Goal: Task Accomplishment & Management: Manage account settings

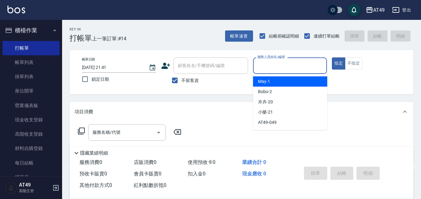
click at [267, 68] on input "服務人員姓名/編號" at bounding box center [290, 65] width 69 height 11
click at [279, 79] on div "May -1" at bounding box center [290, 81] width 74 height 10
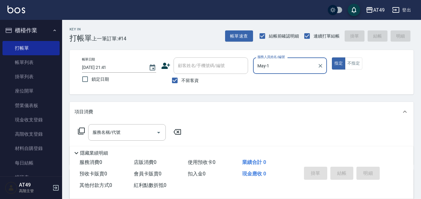
type input "May-1"
click at [80, 129] on icon at bounding box center [81, 131] width 7 height 7
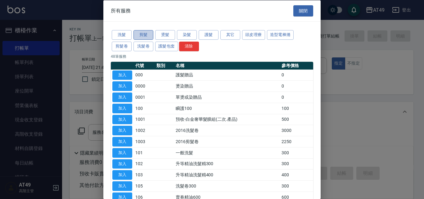
click at [140, 35] on button "剪髮" at bounding box center [144, 35] width 20 height 10
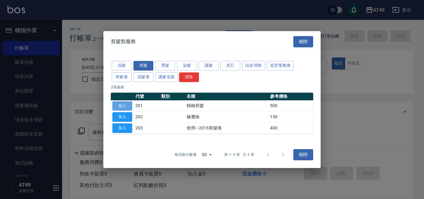
click at [127, 107] on button "加入" at bounding box center [122, 106] width 20 height 10
type input "精緻剪髮(201)"
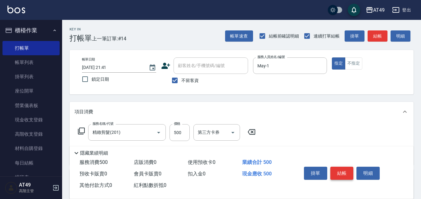
click at [343, 170] on button "結帳" at bounding box center [342, 173] width 23 height 13
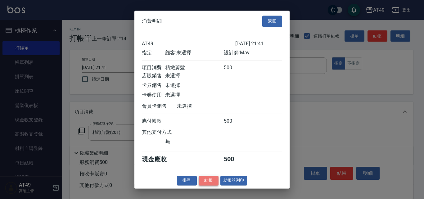
click at [210, 185] on button "結帳" at bounding box center [209, 181] width 20 height 10
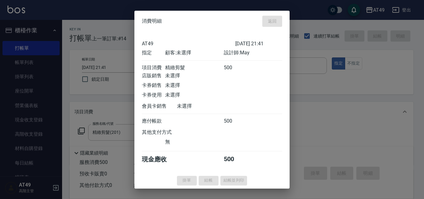
type input "2025/10/08 22:13"
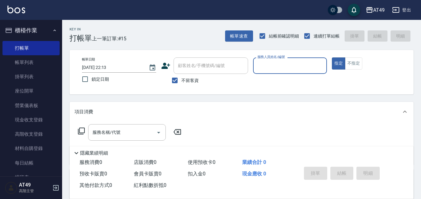
click at [281, 68] on input "服務人員姓名/編號" at bounding box center [290, 65] width 69 height 11
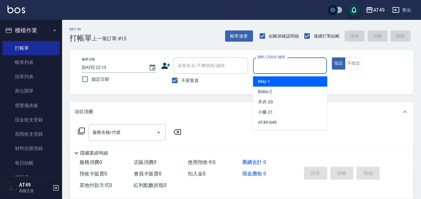
click at [277, 82] on div "May -1" at bounding box center [290, 81] width 74 height 10
type input "May-1"
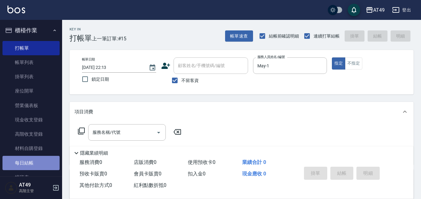
click at [36, 166] on link "每日結帳" at bounding box center [30, 163] width 57 height 14
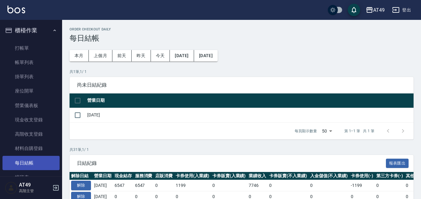
scroll to position [31, 0]
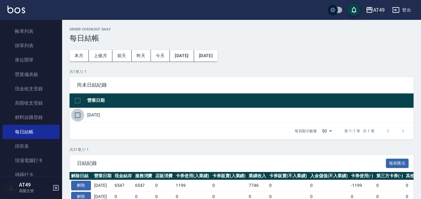
click at [80, 115] on input "checkbox" at bounding box center [77, 115] width 13 height 13
checkbox input "true"
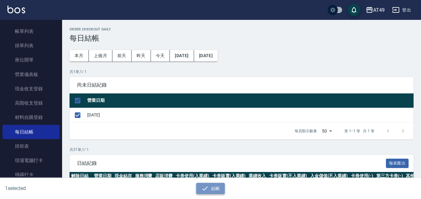
click at [213, 186] on button "結帳" at bounding box center [210, 188] width 29 height 11
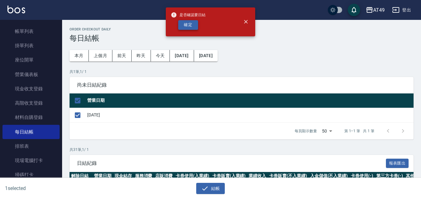
click at [189, 26] on button "確定" at bounding box center [188, 25] width 20 height 10
checkbox input "false"
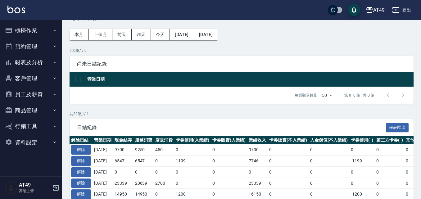
scroll to position [31, 0]
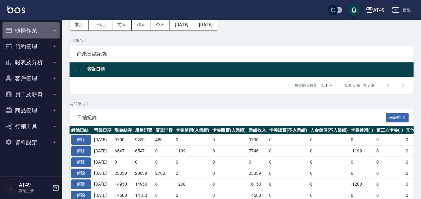
click at [35, 30] on button "櫃檯作業" at bounding box center [30, 30] width 57 height 16
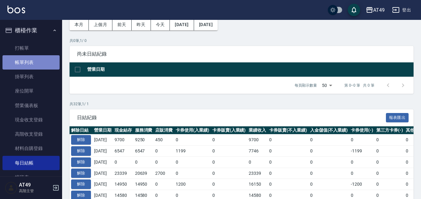
click at [33, 61] on link "帳單列表" at bounding box center [30, 62] width 57 height 14
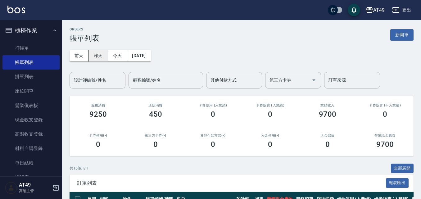
click at [96, 55] on button "昨天" at bounding box center [98, 55] width 19 height 11
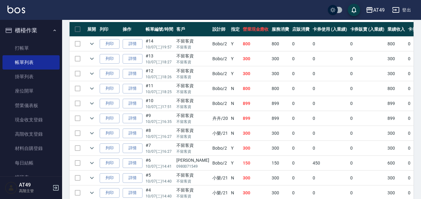
scroll to position [121, 0]
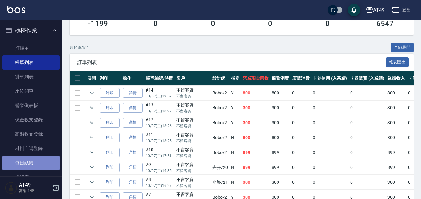
click at [33, 162] on link "每日結帳" at bounding box center [30, 163] width 57 height 14
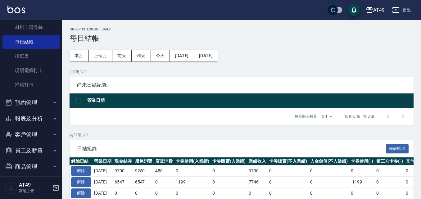
scroll to position [155, 0]
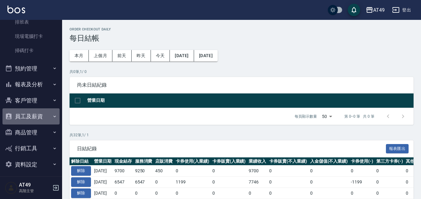
click at [34, 117] on button "員工及薪資" at bounding box center [30, 116] width 57 height 16
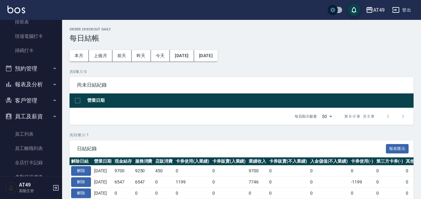
click at [34, 117] on button "員工及薪資" at bounding box center [30, 116] width 57 height 16
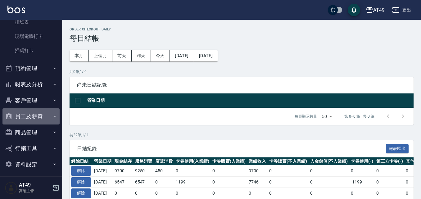
click at [34, 117] on button "員工及薪資" at bounding box center [30, 116] width 57 height 16
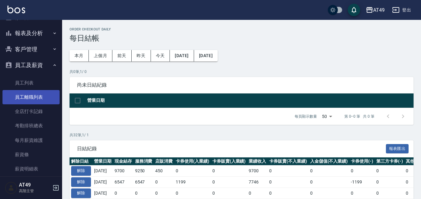
scroll to position [218, 0]
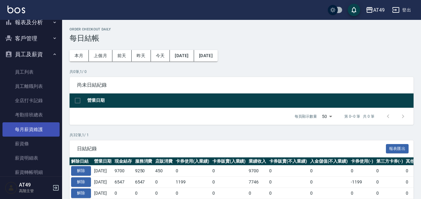
click at [36, 130] on link "每月薪資維護" at bounding box center [30, 129] width 57 height 14
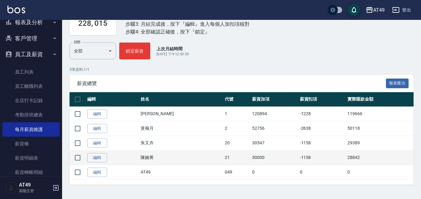
scroll to position [59, 0]
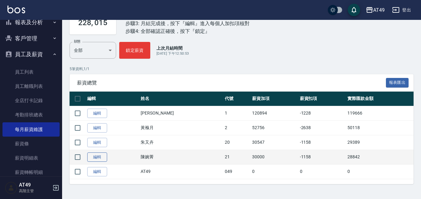
click at [96, 159] on link "編輯" at bounding box center [97, 158] width 20 height 10
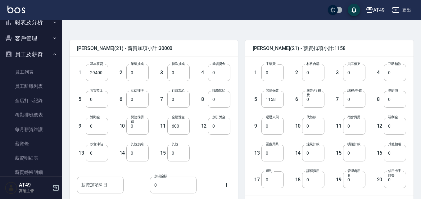
scroll to position [124, 0]
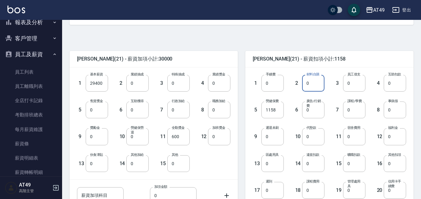
click at [311, 80] on input "0" at bounding box center [313, 83] width 22 height 17
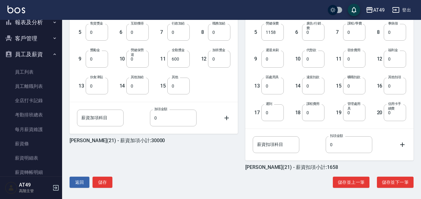
scroll to position [204, 0]
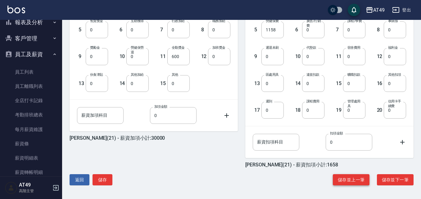
type input "500"
click at [343, 180] on button "儲存並上一筆" at bounding box center [351, 179] width 37 height 11
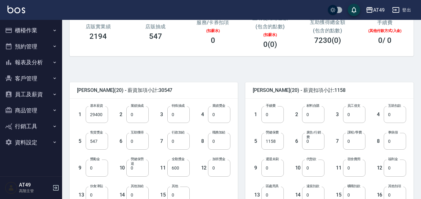
scroll to position [93, 0]
click at [316, 116] on input "0" at bounding box center [313, 114] width 22 height 17
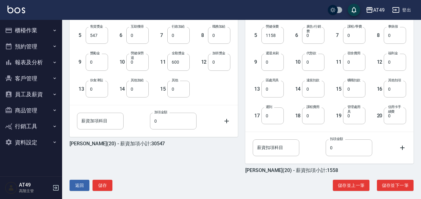
scroll to position [204, 0]
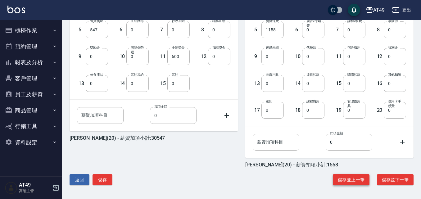
type input "400"
click at [354, 180] on button "儲存並上一筆" at bounding box center [351, 179] width 37 height 11
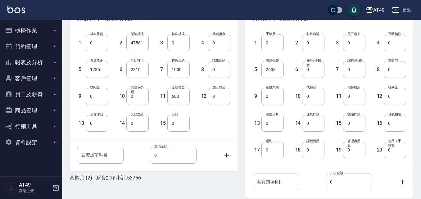
scroll to position [204, 0]
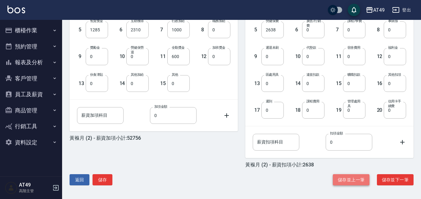
click at [366, 181] on button "儲存並上一筆" at bounding box center [351, 179] width 37 height 11
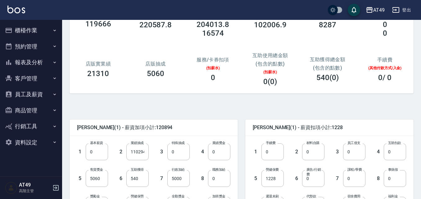
scroll to position [62, 0]
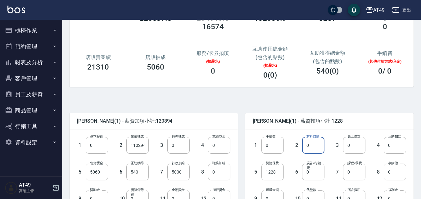
click at [314, 146] on input "0" at bounding box center [313, 145] width 22 height 17
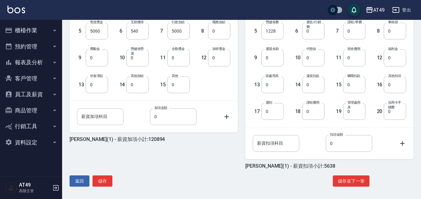
scroll to position [204, 0]
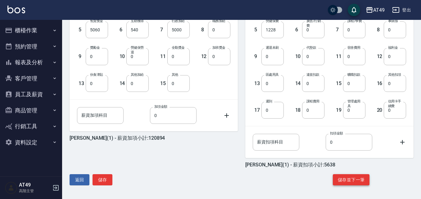
type input "4410"
click at [352, 178] on button "儲存並下一筆" at bounding box center [351, 179] width 37 height 11
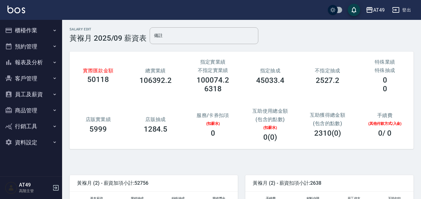
click at [35, 94] on button "員工及薪資" at bounding box center [30, 94] width 57 height 16
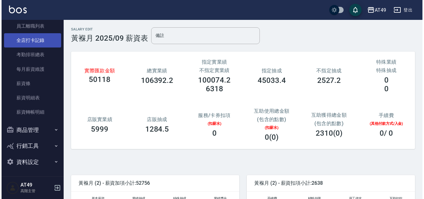
scroll to position [101, 0]
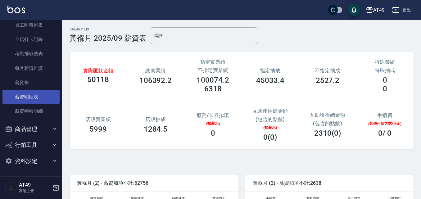
click at [42, 99] on link "薪資明細表" at bounding box center [30, 97] width 57 height 14
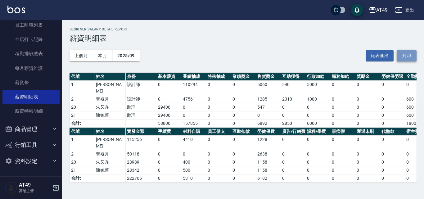
click at [402, 51] on button "列印" at bounding box center [407, 55] width 20 height 11
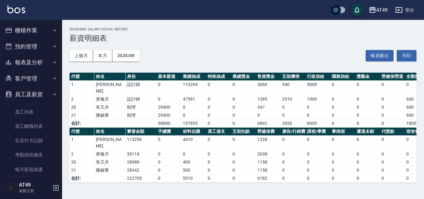
click at [42, 61] on button "報表及分析" at bounding box center [30, 62] width 57 height 16
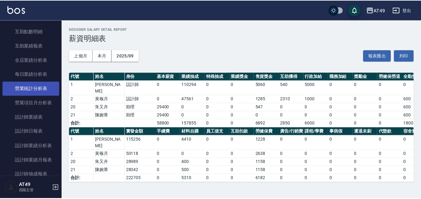
scroll to position [186, 0]
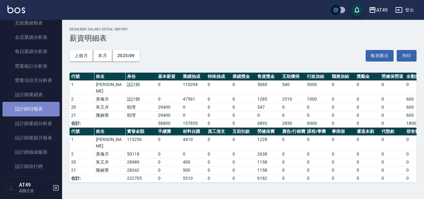
click at [47, 107] on link "設計師日報表" at bounding box center [30, 109] width 57 height 14
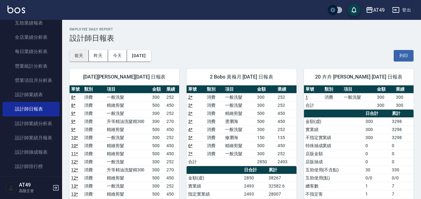
click at [80, 55] on button "前天" at bounding box center [79, 55] width 19 height 11
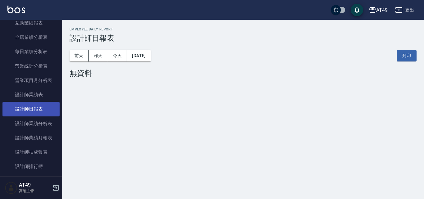
click at [47, 107] on link "設計師日報表" at bounding box center [30, 109] width 57 height 14
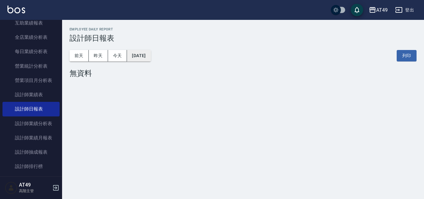
click at [144, 57] on button "[DATE]" at bounding box center [139, 55] width 24 height 11
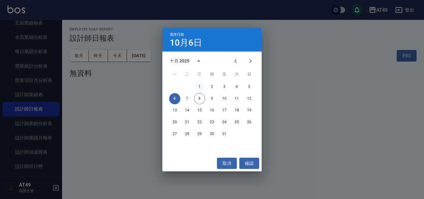
click at [203, 86] on button "1" at bounding box center [199, 86] width 11 height 11
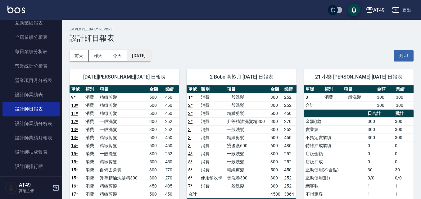
click at [147, 57] on button "[DATE]" at bounding box center [139, 55] width 24 height 11
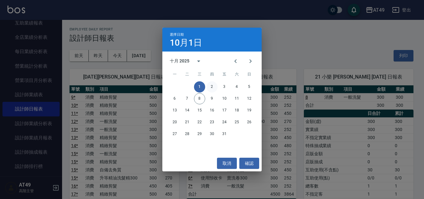
click at [215, 89] on button "2" at bounding box center [212, 86] width 11 height 11
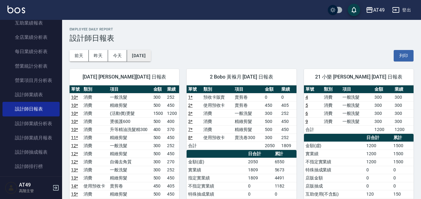
click at [141, 57] on button "[DATE]" at bounding box center [139, 55] width 24 height 11
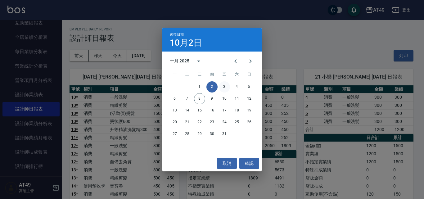
click at [230, 87] on button "3" at bounding box center [224, 86] width 11 height 11
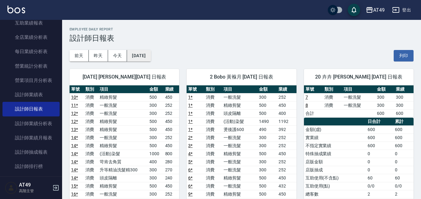
click at [149, 58] on button "[DATE]" at bounding box center [139, 55] width 24 height 11
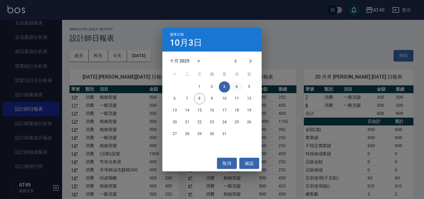
click at [239, 89] on button "4" at bounding box center [236, 86] width 11 height 11
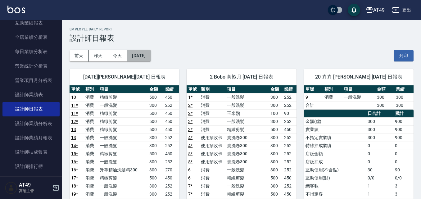
click at [143, 58] on button "[DATE]" at bounding box center [139, 55] width 24 height 11
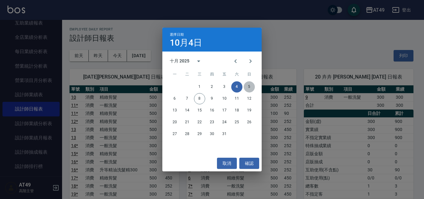
click at [251, 88] on button "5" at bounding box center [249, 86] width 11 height 11
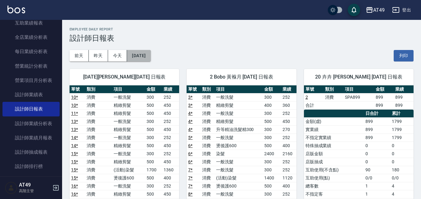
click at [135, 55] on button "[DATE]" at bounding box center [139, 55] width 24 height 11
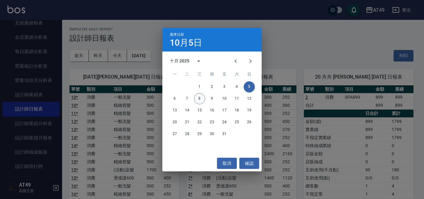
click at [203, 101] on button "8" at bounding box center [199, 98] width 11 height 11
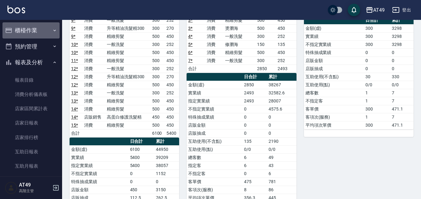
click at [34, 31] on button "櫃檯作業" at bounding box center [30, 30] width 57 height 16
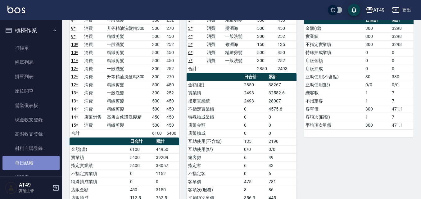
click at [40, 163] on link "每日結帳" at bounding box center [30, 163] width 57 height 14
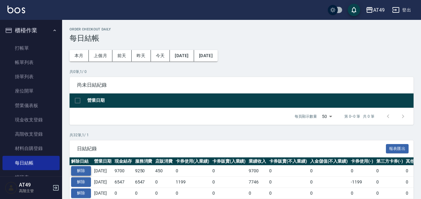
click at [85, 173] on button "解除" at bounding box center [81, 171] width 20 height 10
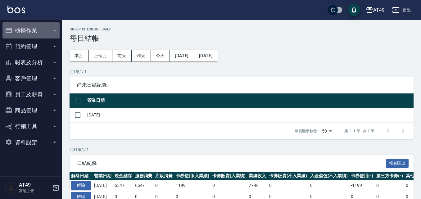
click at [34, 31] on button "櫃檯作業" at bounding box center [30, 30] width 57 height 16
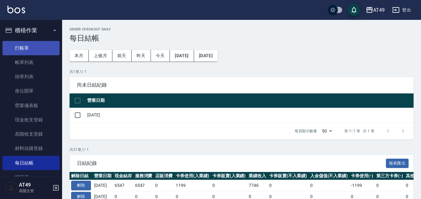
click at [41, 48] on link "打帳單" at bounding box center [30, 48] width 57 height 14
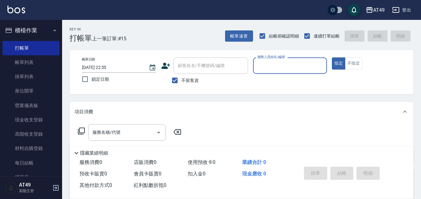
click at [278, 69] on input "服務人員姓名/編號" at bounding box center [290, 65] width 69 height 11
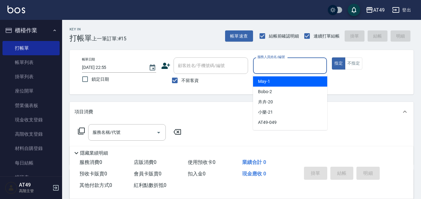
click at [277, 77] on div "May -1" at bounding box center [290, 81] width 74 height 10
type input "May-1"
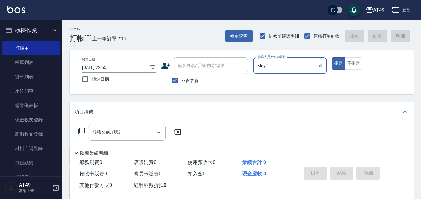
click at [79, 131] on icon at bounding box center [81, 131] width 7 height 7
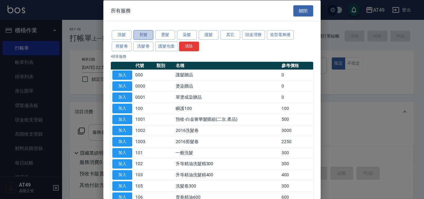
click at [144, 34] on button "剪髮" at bounding box center [144, 35] width 20 height 10
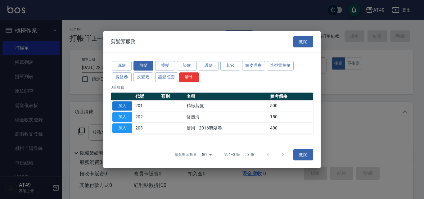
click at [127, 106] on button "加入" at bounding box center [122, 106] width 20 height 10
type input "精緻剪髮(201)"
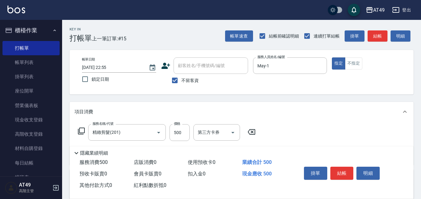
click at [83, 131] on icon at bounding box center [81, 130] width 7 height 7
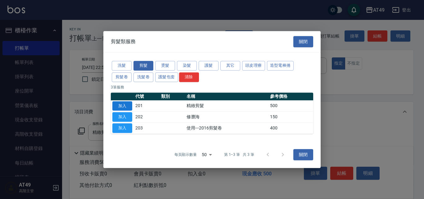
click at [119, 107] on button "加入" at bounding box center [122, 106] width 20 height 10
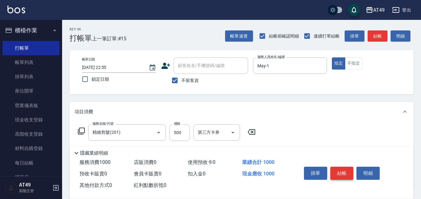
click at [344, 170] on button "結帳" at bounding box center [342, 173] width 23 height 13
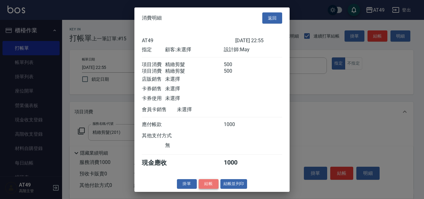
click at [210, 189] on button "結帳" at bounding box center [209, 184] width 20 height 10
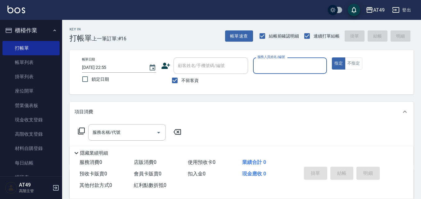
click at [271, 68] on input "服務人員姓名/編號" at bounding box center [290, 65] width 69 height 11
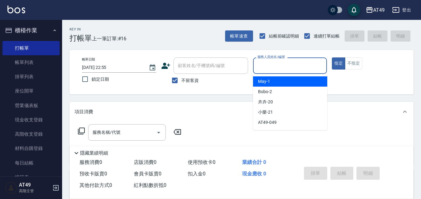
click at [276, 79] on div "May -1" at bounding box center [290, 81] width 74 height 10
type input "May-1"
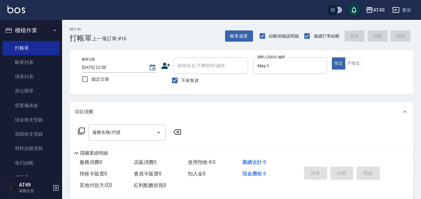
click at [80, 132] on icon at bounding box center [81, 130] width 7 height 7
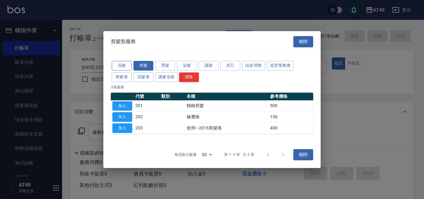
click at [123, 65] on button "洗髮" at bounding box center [122, 66] width 20 height 10
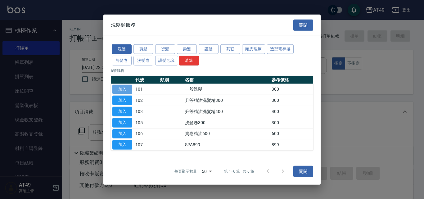
click at [127, 90] on button "加入" at bounding box center [122, 90] width 20 height 10
type input "一般洗髮(101)"
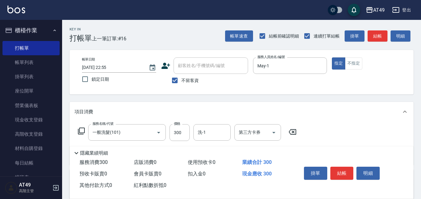
click at [83, 132] on icon at bounding box center [81, 130] width 7 height 7
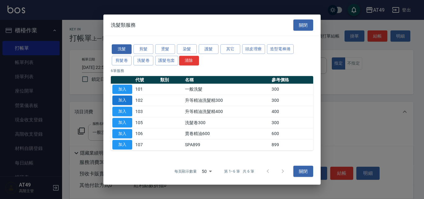
click at [117, 102] on button "加入" at bounding box center [122, 101] width 20 height 10
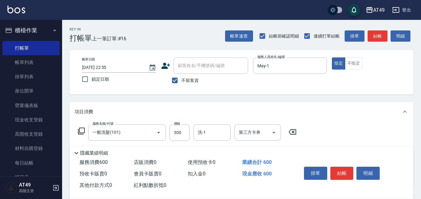
click at [83, 129] on icon at bounding box center [81, 130] width 7 height 7
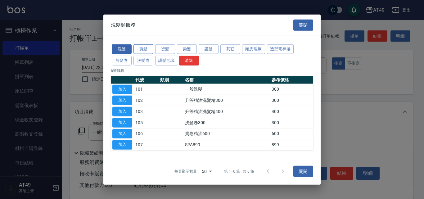
click at [151, 50] on button "剪髮" at bounding box center [144, 49] width 20 height 10
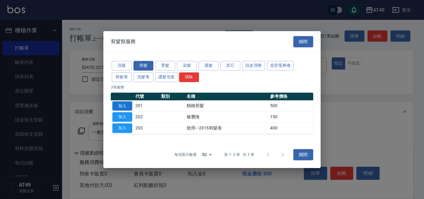
click at [121, 104] on button "加入" at bounding box center [122, 106] width 20 height 10
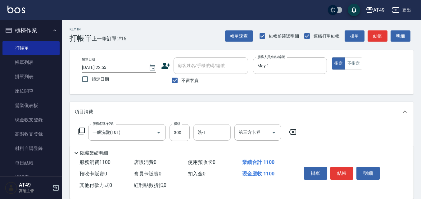
click at [216, 131] on input "洗-1" at bounding box center [212, 132] width 32 height 11
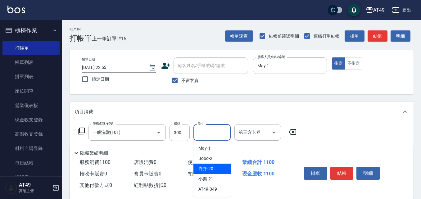
click at [213, 168] on div "卉卉 -20" at bounding box center [212, 169] width 37 height 10
type input "卉卉-20"
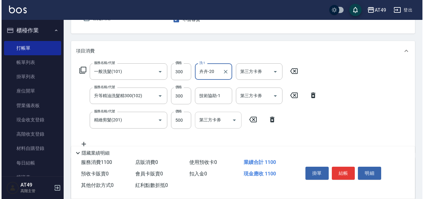
scroll to position [62, 0]
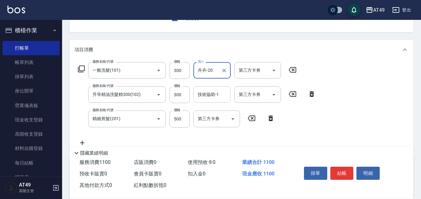
click at [208, 96] on input "技術協助-1" at bounding box center [212, 94] width 32 height 11
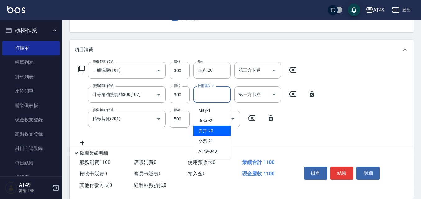
click at [215, 131] on div "卉卉 -20" at bounding box center [212, 131] width 37 height 10
type input "卉卉-20"
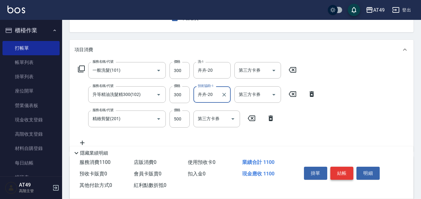
click at [344, 167] on button "結帳" at bounding box center [342, 173] width 23 height 13
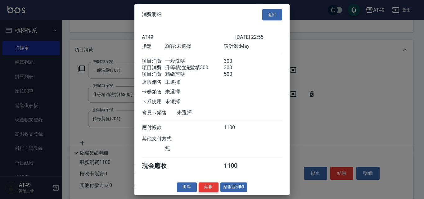
click at [212, 192] on button "結帳" at bounding box center [209, 187] width 20 height 10
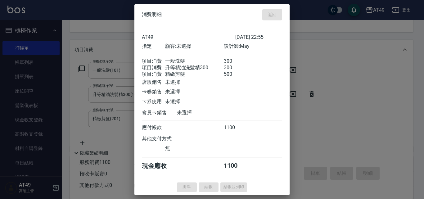
type input "2025/10/08 22:57"
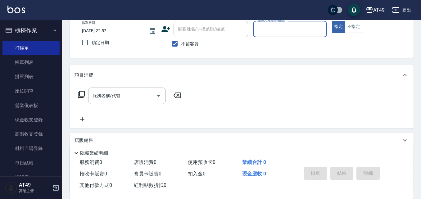
scroll to position [0, 0]
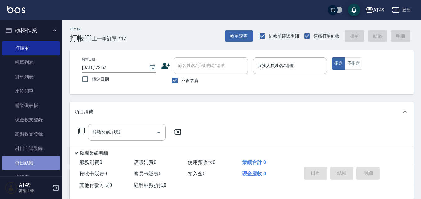
click at [42, 164] on link "每日結帳" at bounding box center [30, 163] width 57 height 14
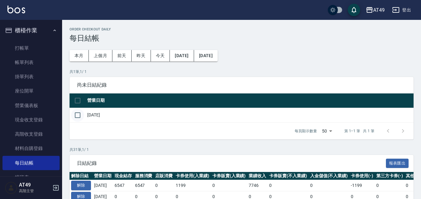
click at [81, 116] on input "checkbox" at bounding box center [77, 115] width 13 height 13
checkbox input "true"
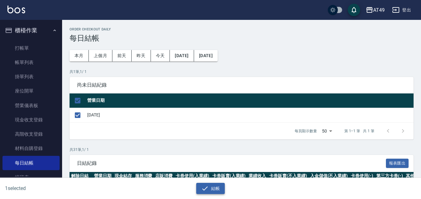
click at [218, 189] on button "結帳" at bounding box center [210, 188] width 29 height 11
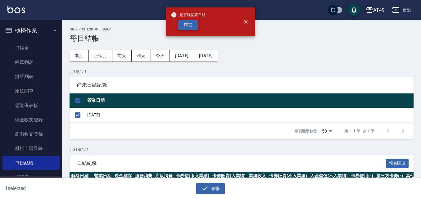
click at [193, 23] on button "確定" at bounding box center [188, 25] width 20 height 10
checkbox input "false"
